Goal: Information Seeking & Learning: Find specific fact

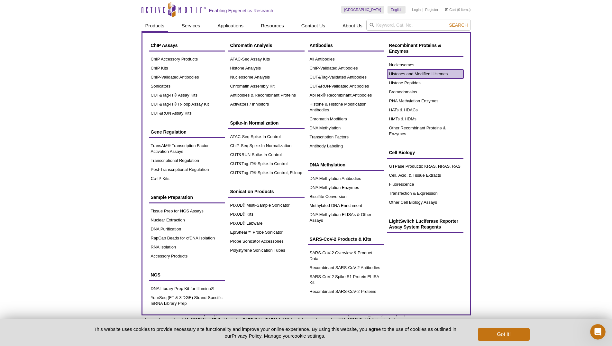
click at [409, 73] on link "Histones and Modified Histones" at bounding box center [425, 73] width 76 height 9
click at [446, 74] on link "Histones and Modified Histones" at bounding box center [425, 73] width 76 height 9
click at [437, 74] on link "Histones and Modified Histones" at bounding box center [425, 73] width 76 height 9
click at [434, 70] on link "Histones and Modified Histones" at bounding box center [425, 73] width 76 height 9
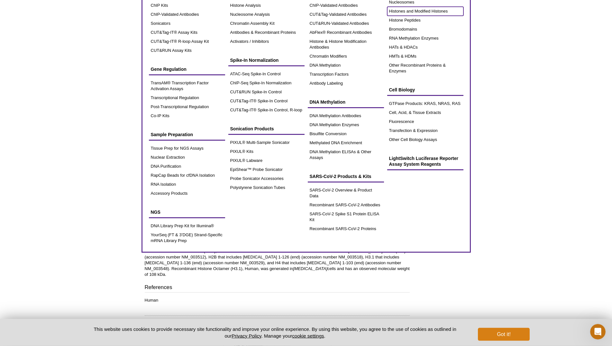
scroll to position [66, 0]
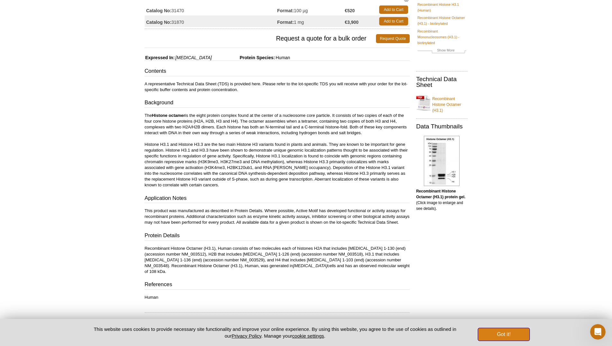
click at [506, 333] on button "Got it!" at bounding box center [503, 334] width 51 height 13
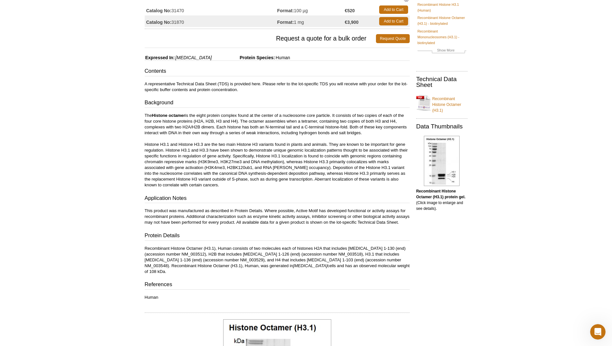
scroll to position [0, 0]
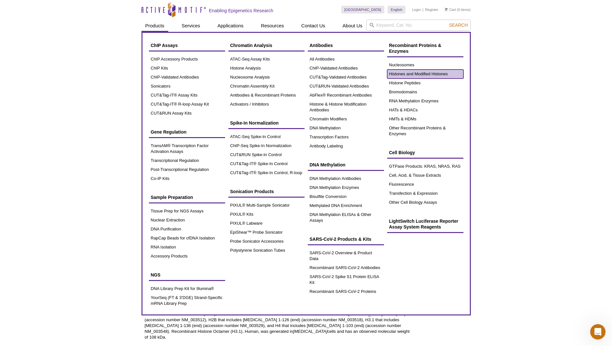
click at [398, 72] on link "Histones and Modified Histones" at bounding box center [425, 73] width 76 height 9
click at [396, 65] on link "Nucleosomes" at bounding box center [425, 64] width 76 height 9
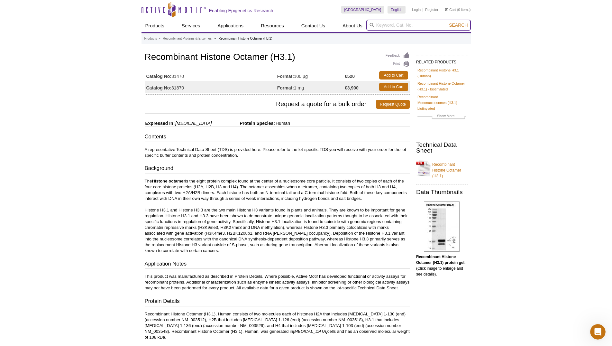
click at [401, 26] on input "search" at bounding box center [418, 25] width 104 height 11
type input "octamer"
click at [447, 22] on button "Search" at bounding box center [458, 25] width 22 height 6
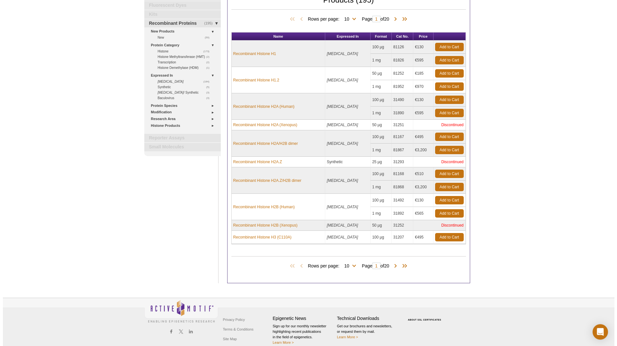
scroll to position [66, 0]
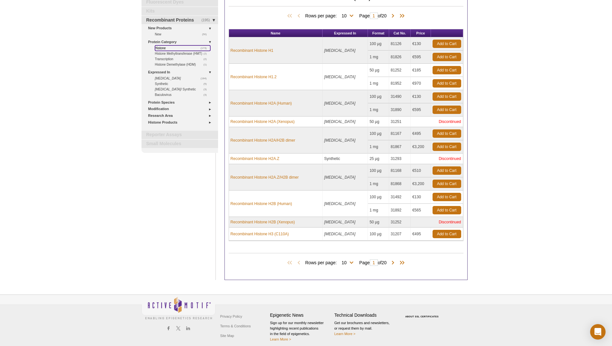
click at [162, 48] on link "(173) Histone" at bounding box center [182, 47] width 55 height 5
click at [193, 103] on link "Protein Species" at bounding box center [181, 102] width 66 height 7
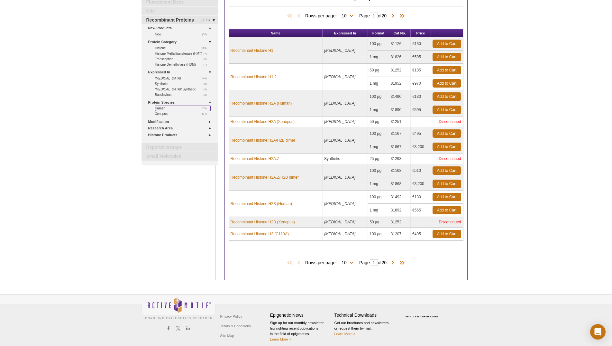
click at [159, 110] on link "(159) Human" at bounding box center [182, 107] width 55 height 5
click at [166, 108] on link "(159) Human" at bounding box center [182, 107] width 55 height 5
click at [395, 264] on span at bounding box center [393, 262] width 6 height 6
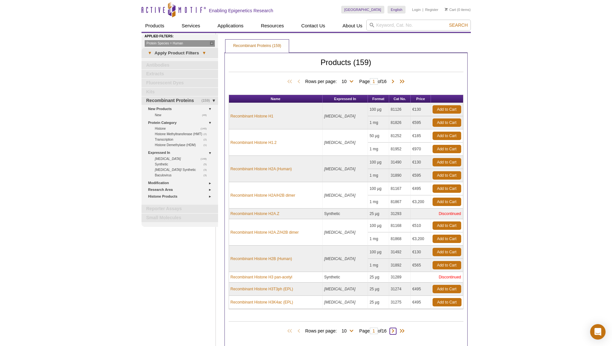
click at [394, 332] on span at bounding box center [393, 331] width 6 height 6
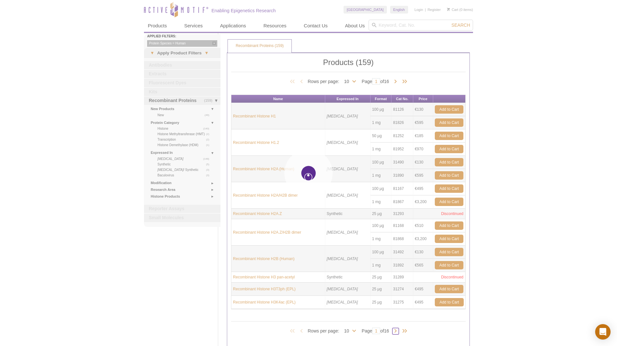
type input "2"
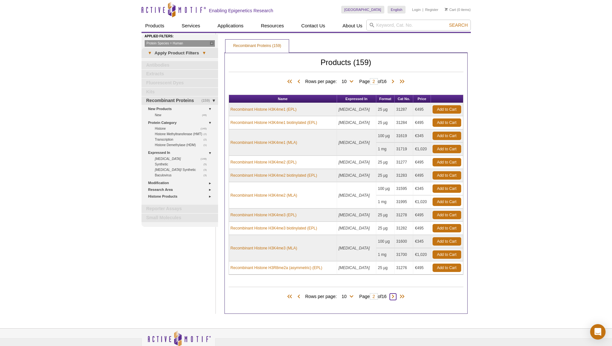
click at [394, 299] on span at bounding box center [393, 296] width 6 height 6
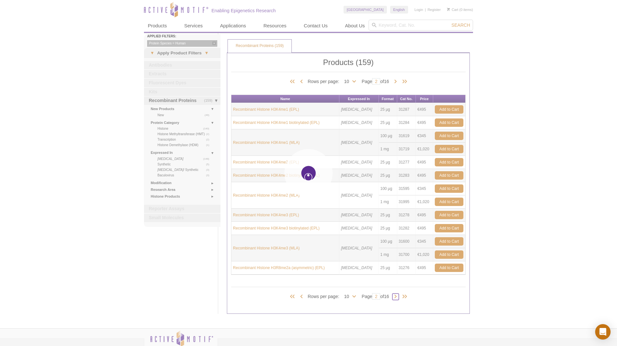
type input "3"
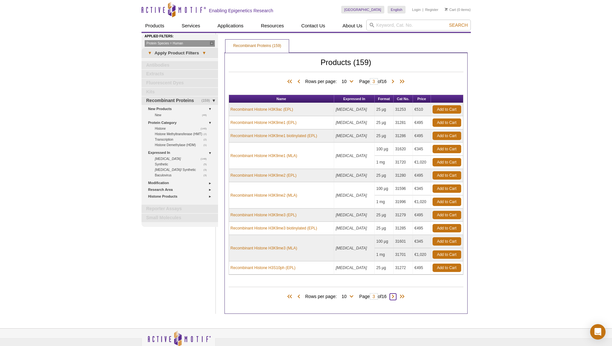
click at [395, 297] on span at bounding box center [393, 296] width 6 height 6
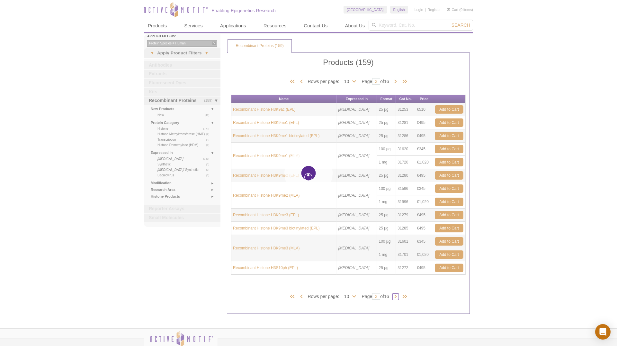
type input "4"
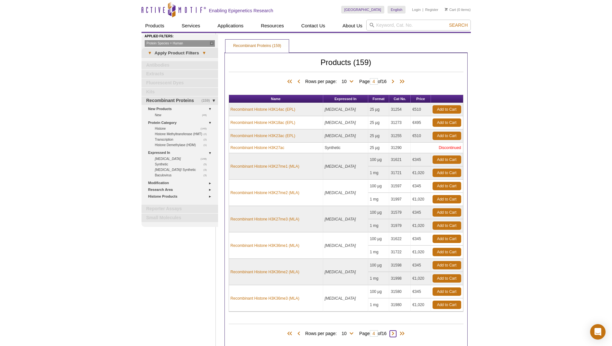
click at [395, 335] on span at bounding box center [393, 333] width 6 height 6
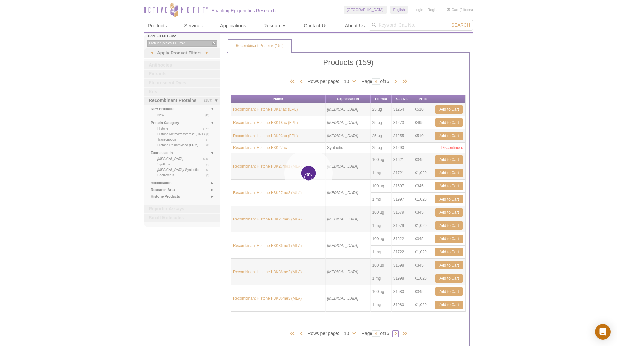
type input "5"
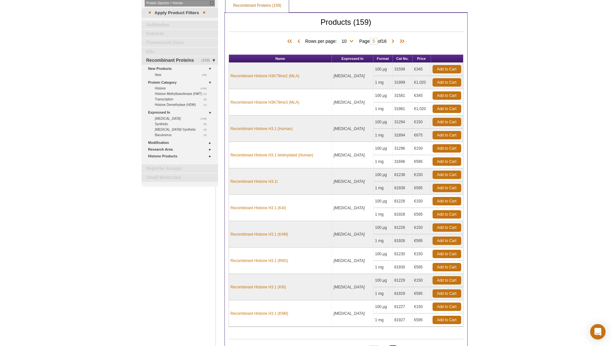
scroll to position [66, 0]
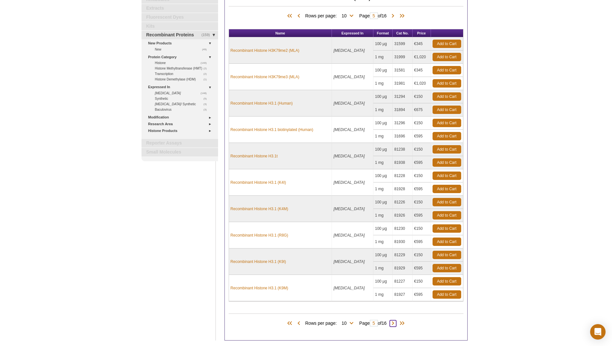
click at [394, 324] on span at bounding box center [393, 323] width 6 height 6
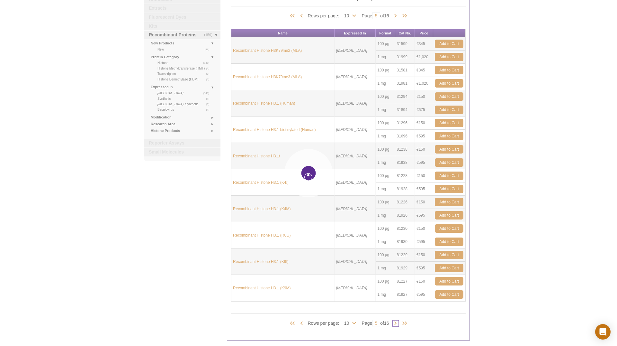
type input "6"
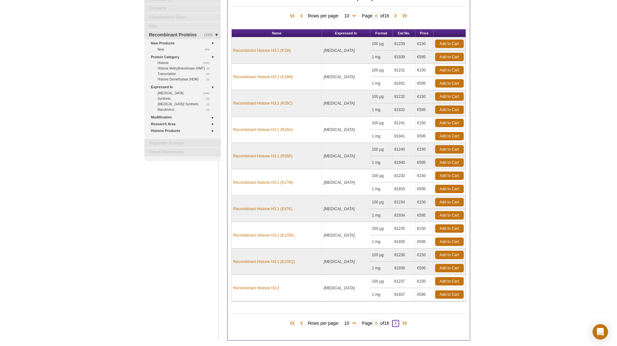
scroll to position [131, 0]
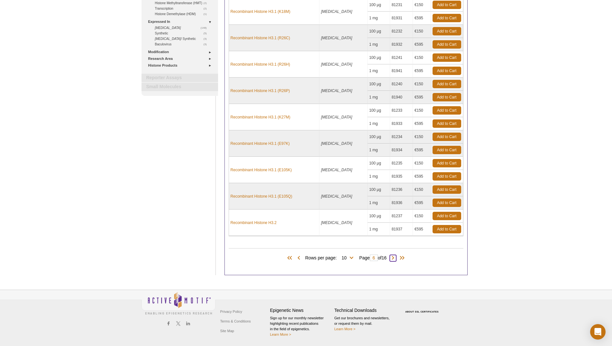
click at [396, 257] on span at bounding box center [393, 258] width 6 height 6
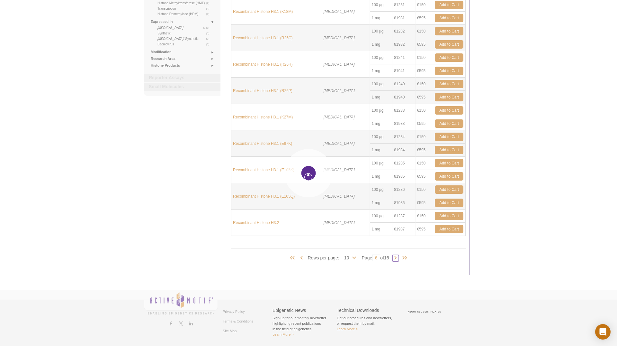
type input "7"
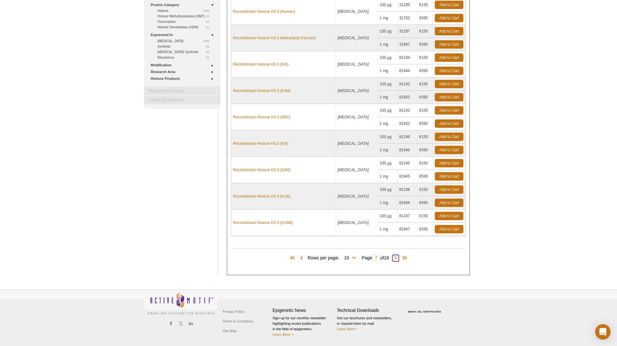
scroll to position [118, 0]
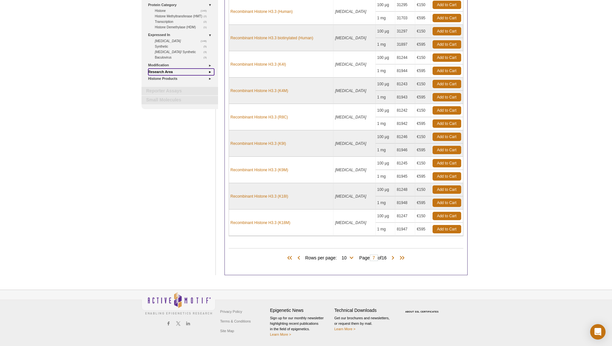
click at [200, 73] on link "Research Area" at bounding box center [181, 71] width 66 height 7
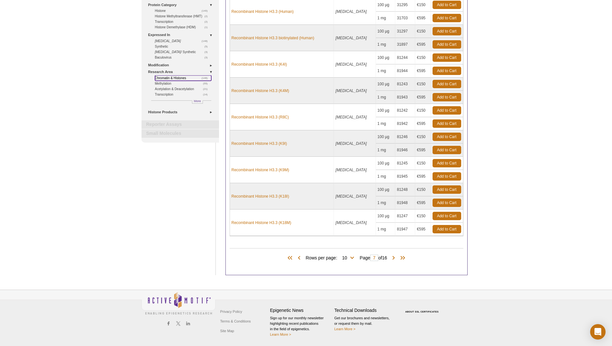
click at [180, 76] on link "(146) Chromatin & Histones" at bounding box center [183, 77] width 56 height 5
click at [396, 260] on span at bounding box center [393, 258] width 6 height 6
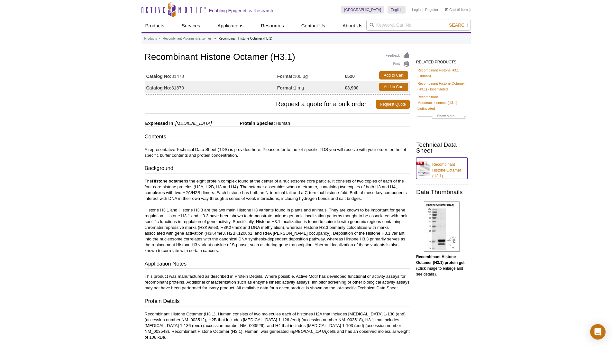
click at [453, 168] on link "Recombinant Histone Octamer (H3.1)" at bounding box center [441, 167] width 51 height 21
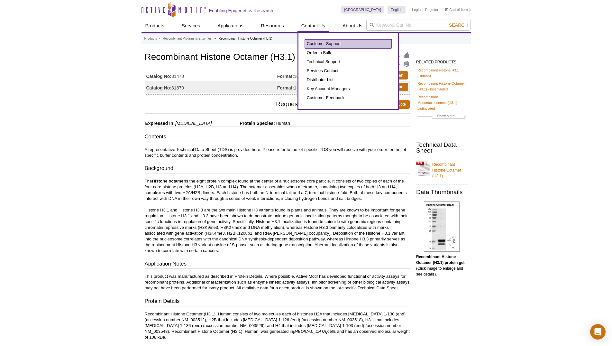
click at [329, 45] on link "Customer Support" at bounding box center [348, 43] width 87 height 9
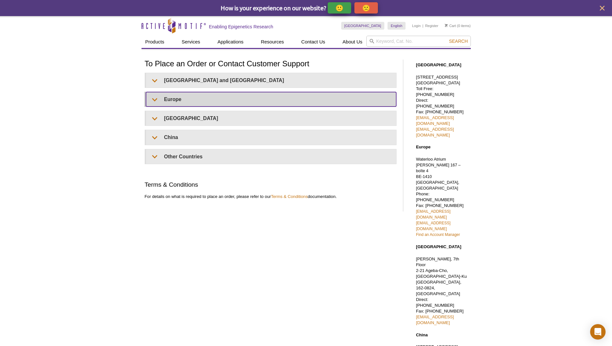
click at [193, 101] on summary "Europe" at bounding box center [271, 99] width 250 height 14
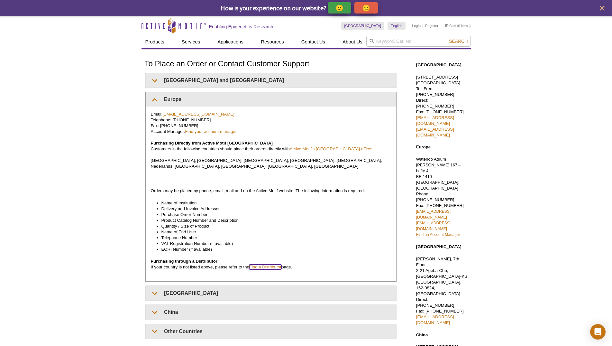
click at [265, 264] on link "Find a Distributor" at bounding box center [265, 266] width 32 height 5
